Goal: Browse casually

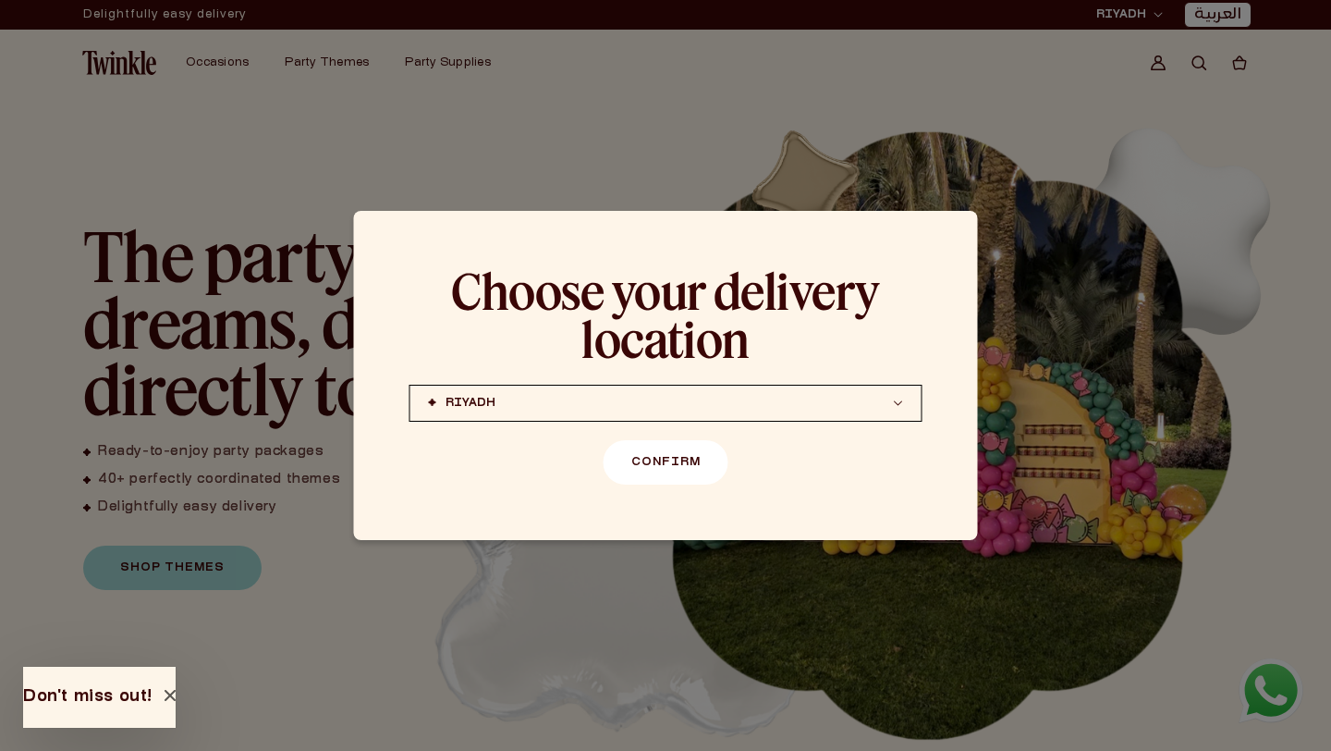
click at [659, 478] on button "Confirm" at bounding box center [666, 462] width 125 height 44
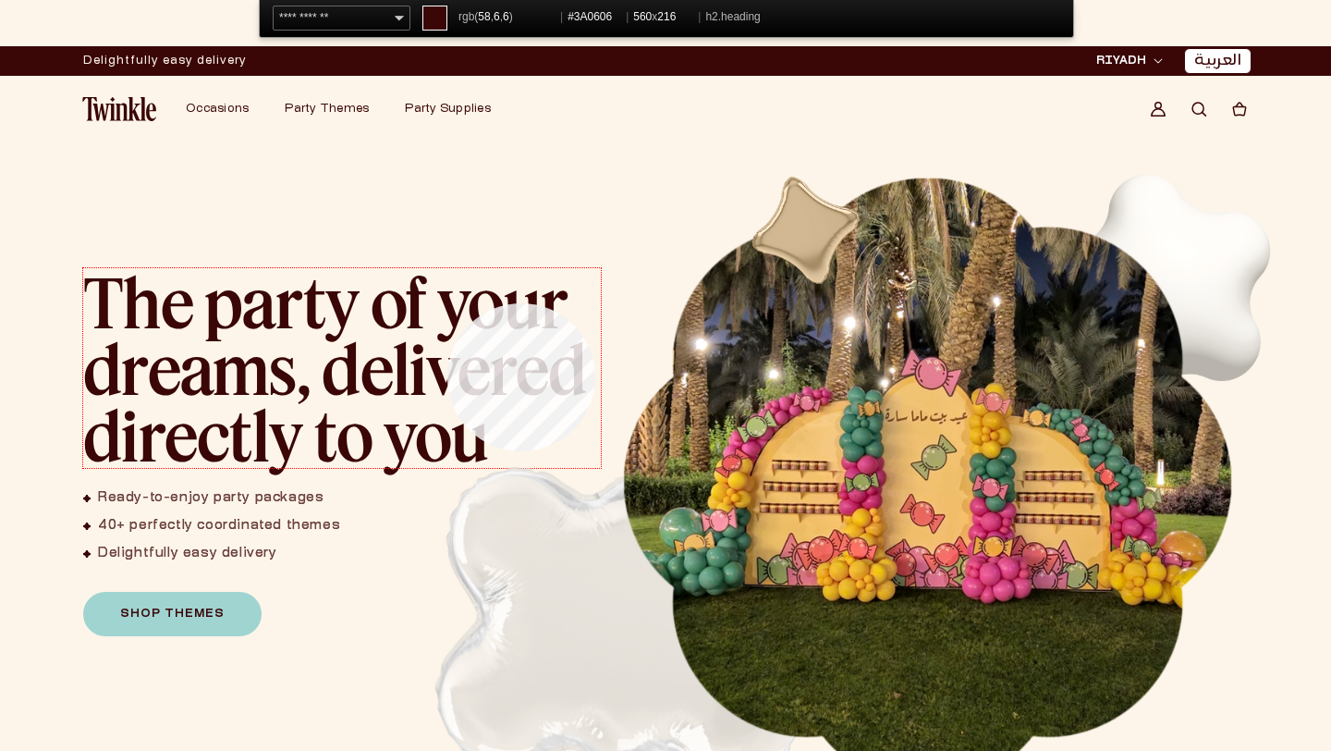
click at [448, 303] on h2 "The party of your dreams, delivered directly to you" at bounding box center [342, 368] width 518 height 200
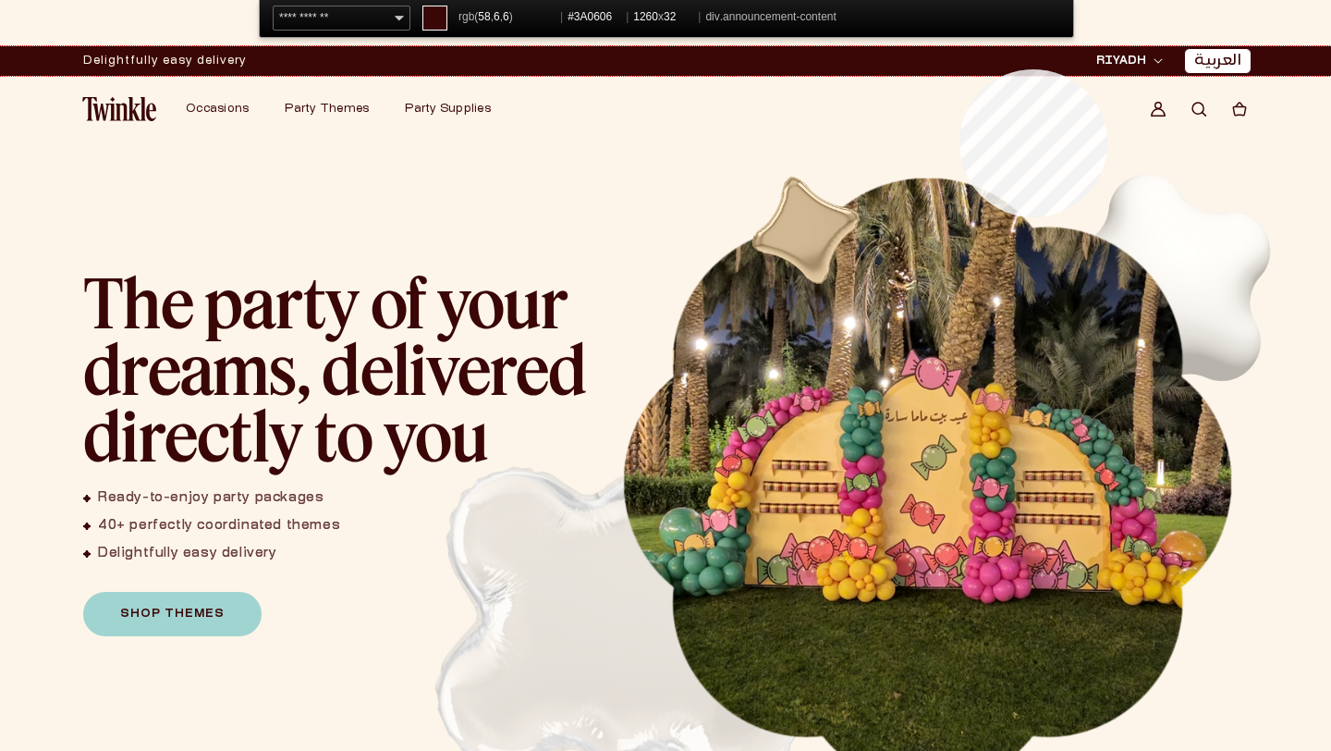
click at [961, 67] on div "Delightfully easy delivery RIYADH JEDDAH (coming soon) DOHA (coming soon) RIYAD…" at bounding box center [665, 61] width 1331 height 30
